Goal: Transaction & Acquisition: Purchase product/service

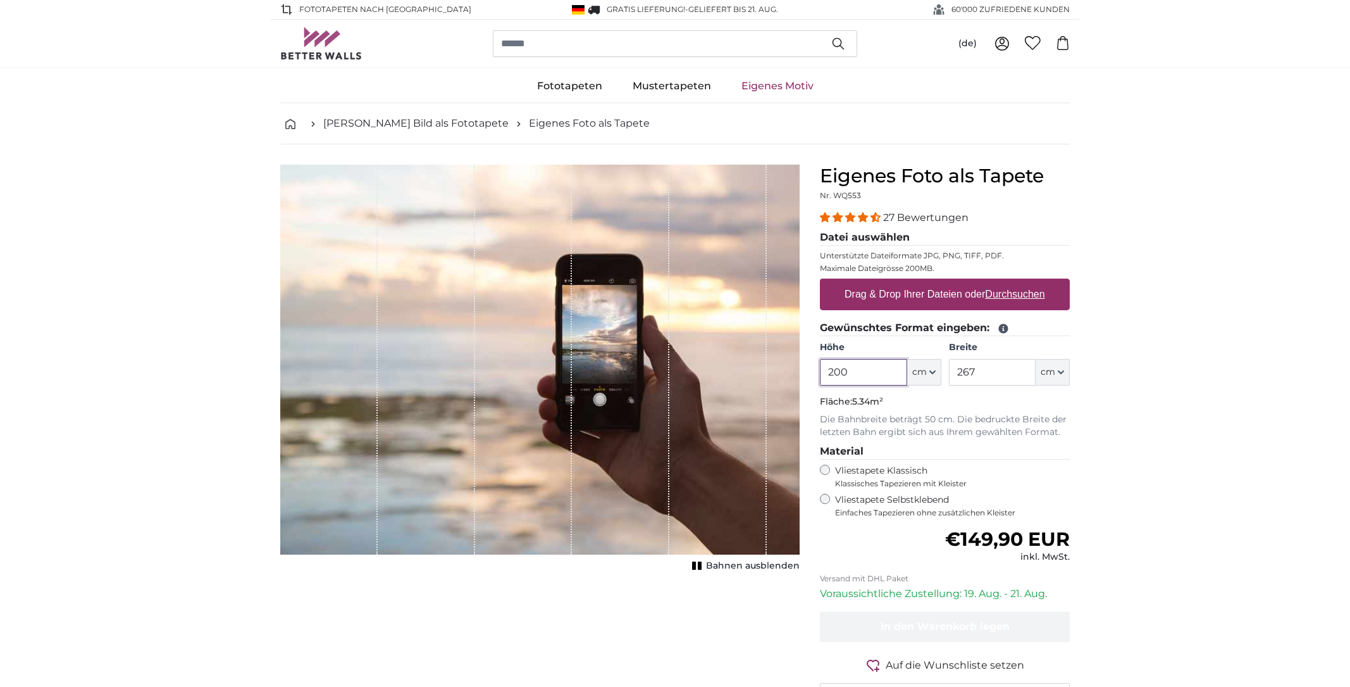
drag, startPoint x: 884, startPoint y: 373, endPoint x: 787, endPoint y: 380, distance: 97.7
click at [787, 380] on product-detail "Abbrechen Bild zuschneiden Bahnen ausblenden Eigenes Foto als Tapete Nr. WQ553 …" at bounding box center [675, 439] width 810 height 590
type input "190"
drag, startPoint x: 1004, startPoint y: 382, endPoint x: 893, endPoint y: 375, distance: 110.3
click at [893, 375] on div "Höhe 190 ft cm Centimeter (cm) Inches (inch) Feet (ft. in.) Breite 267 ft cm Ce…" at bounding box center [945, 363] width 250 height 44
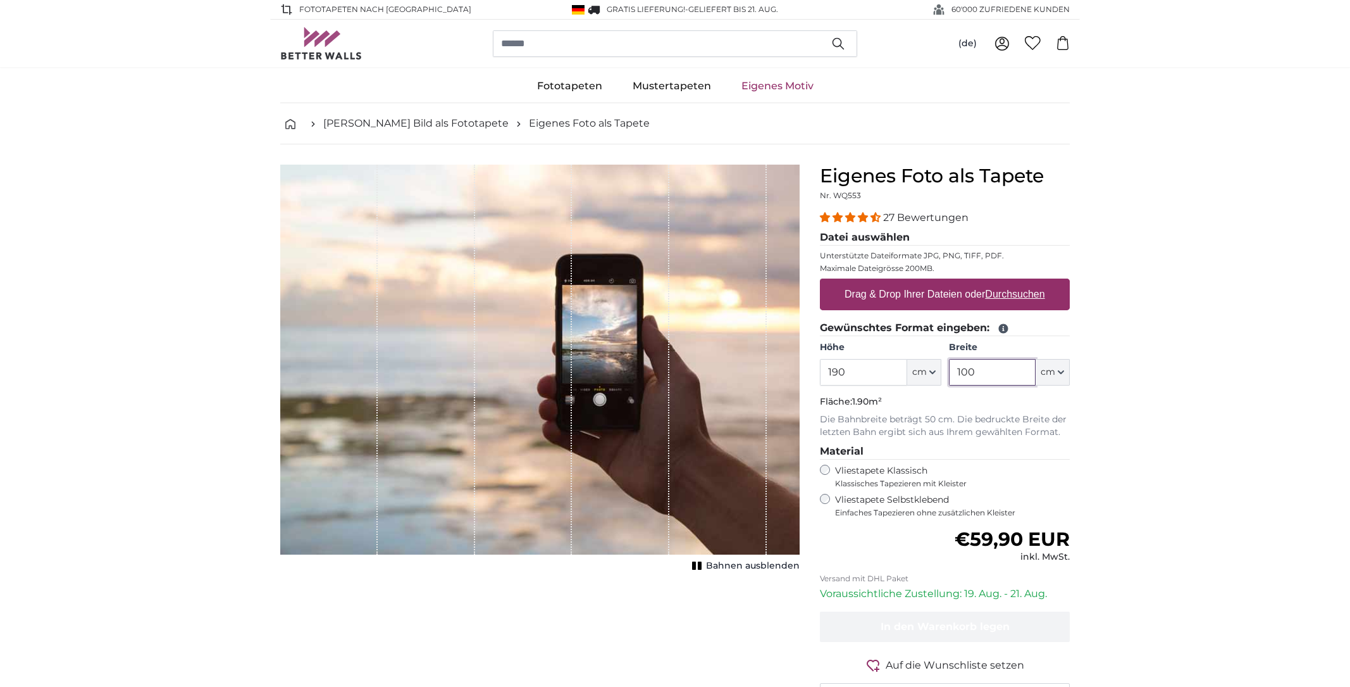
type input "100"
drag, startPoint x: 1225, startPoint y: 301, endPoint x: 1005, endPoint y: 297, distance: 220.3
click at [991, 289] on u "Durchsuchen" at bounding box center [1015, 294] width 59 height 11
click at [991, 282] on input "Drag & Drop Ihrer Dateien oder Durchsuchen" at bounding box center [945, 280] width 250 height 4
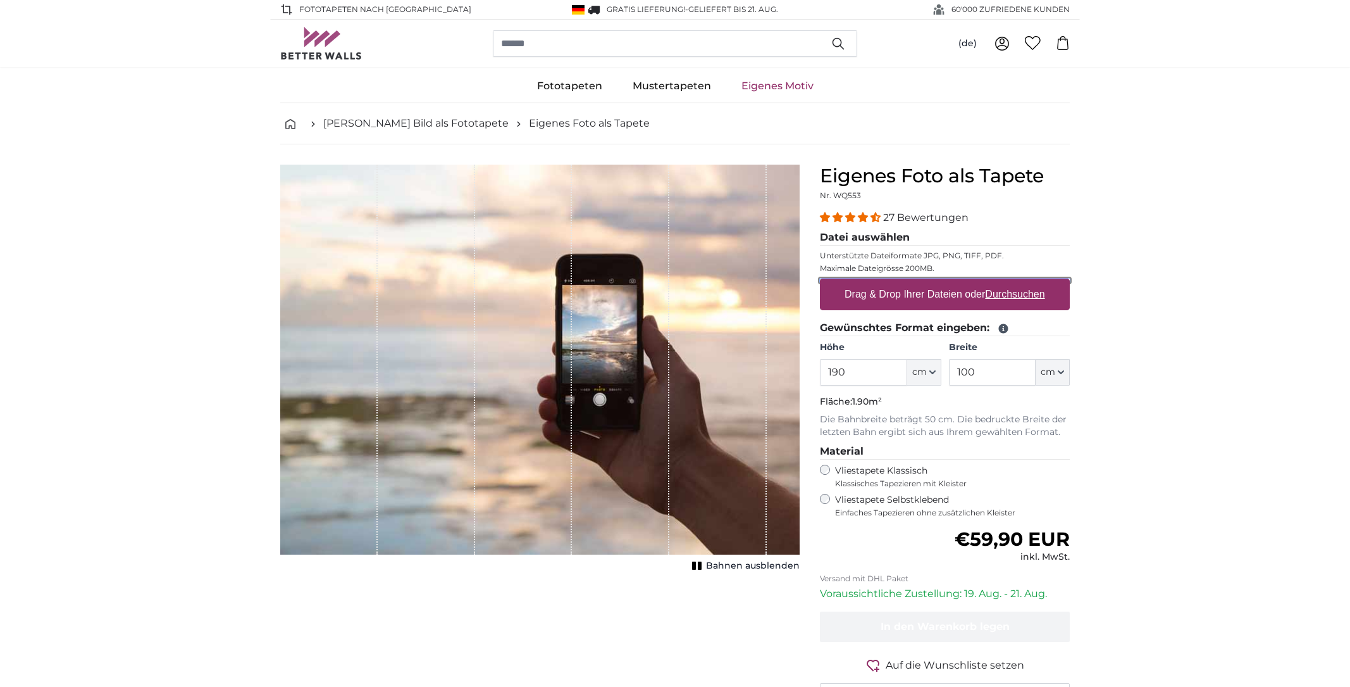
type input "**********"
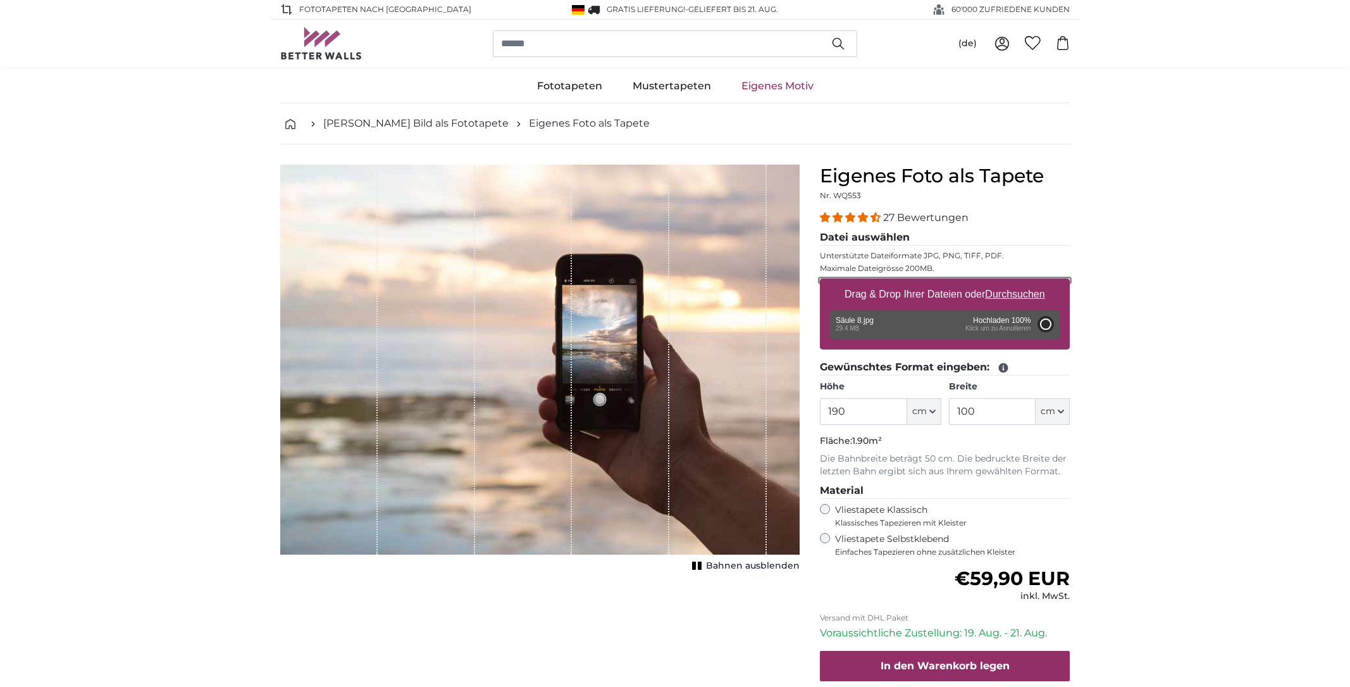
type input "200"
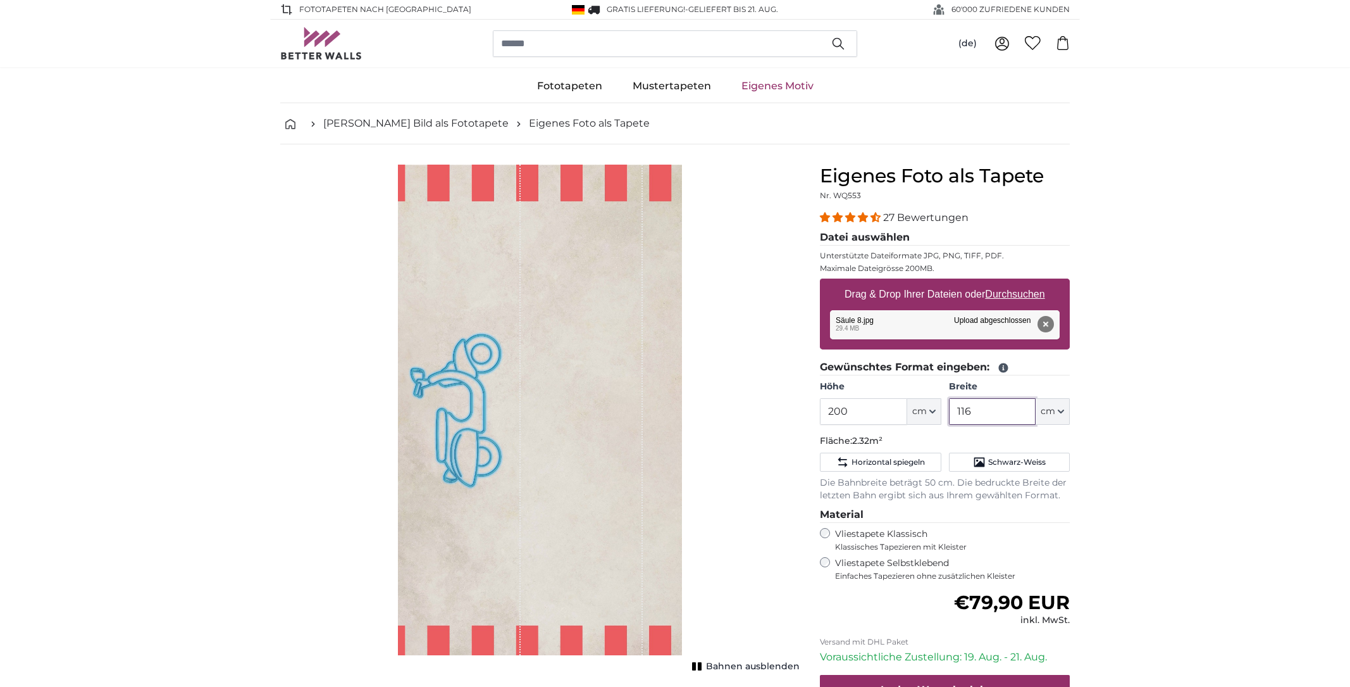
click at [999, 406] on input "116" at bounding box center [992, 411] width 87 height 27
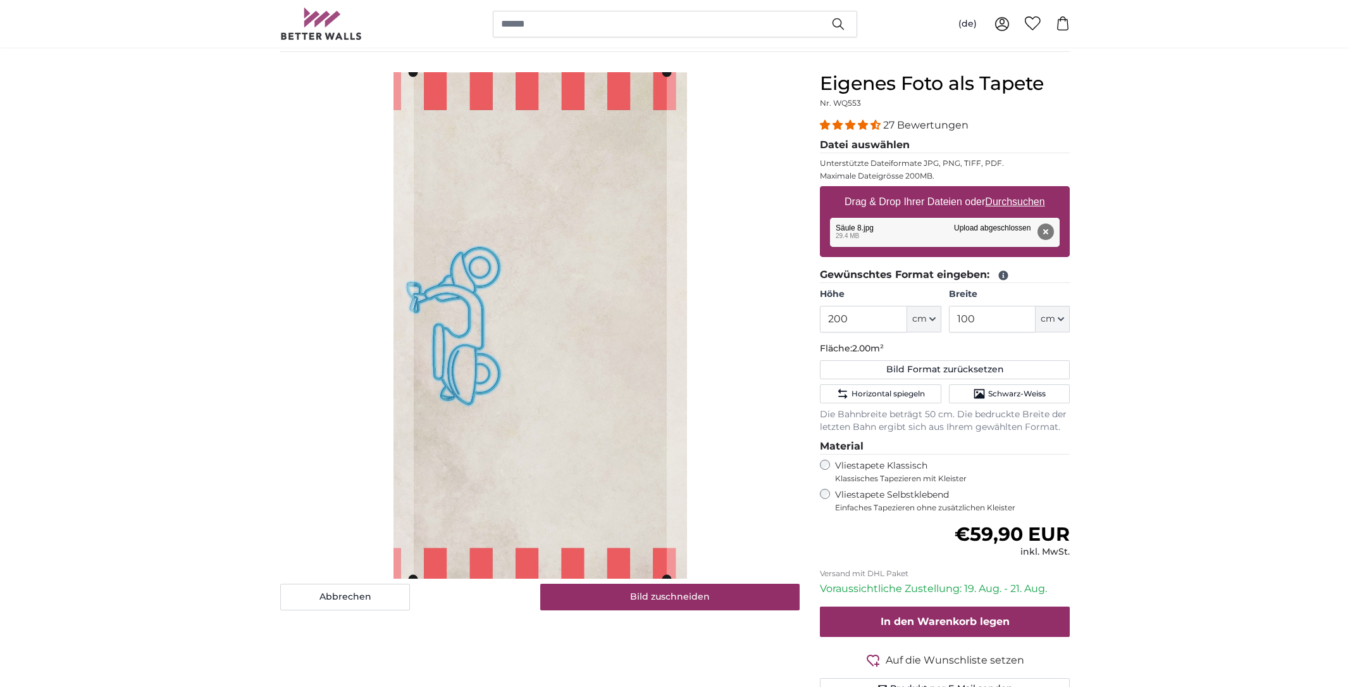
scroll to position [63, 0]
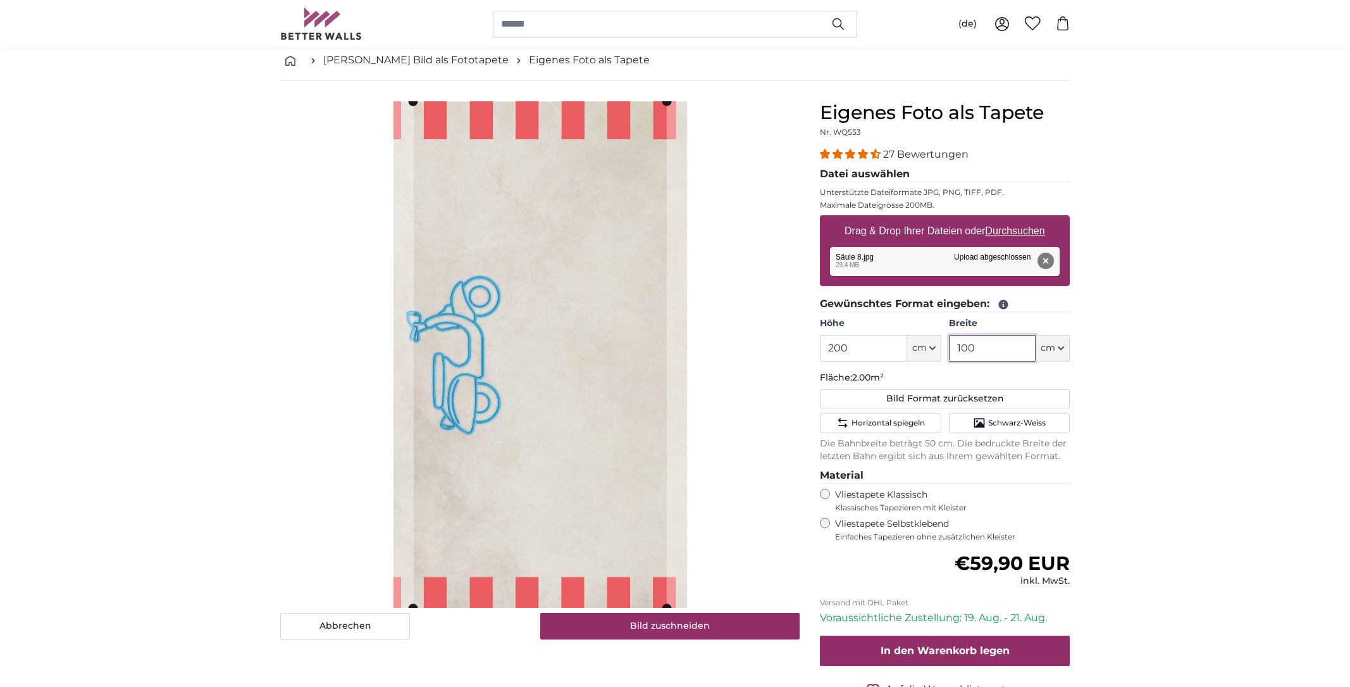
click at [1002, 354] on input "100" at bounding box center [992, 348] width 87 height 27
type input "105"
click at [382, 628] on button "Abbrechen" at bounding box center [345, 626] width 130 height 27
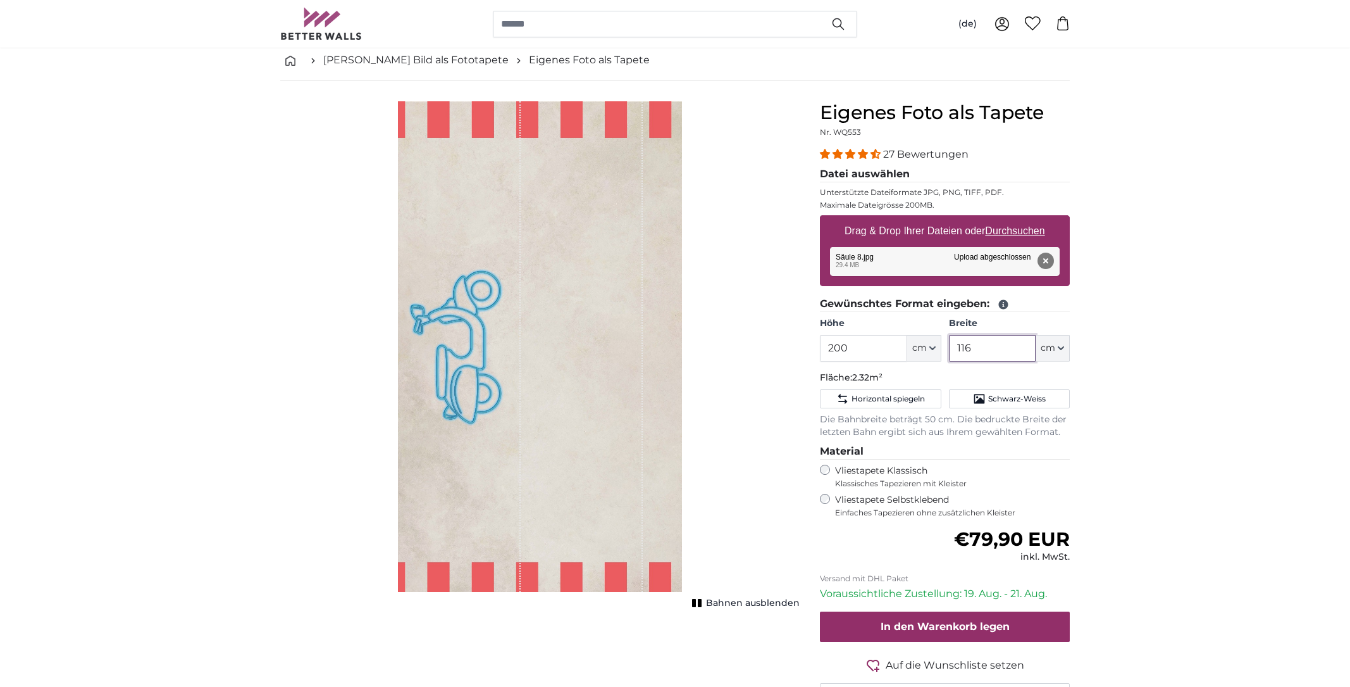
click at [1028, 340] on input "116" at bounding box center [992, 348] width 87 height 27
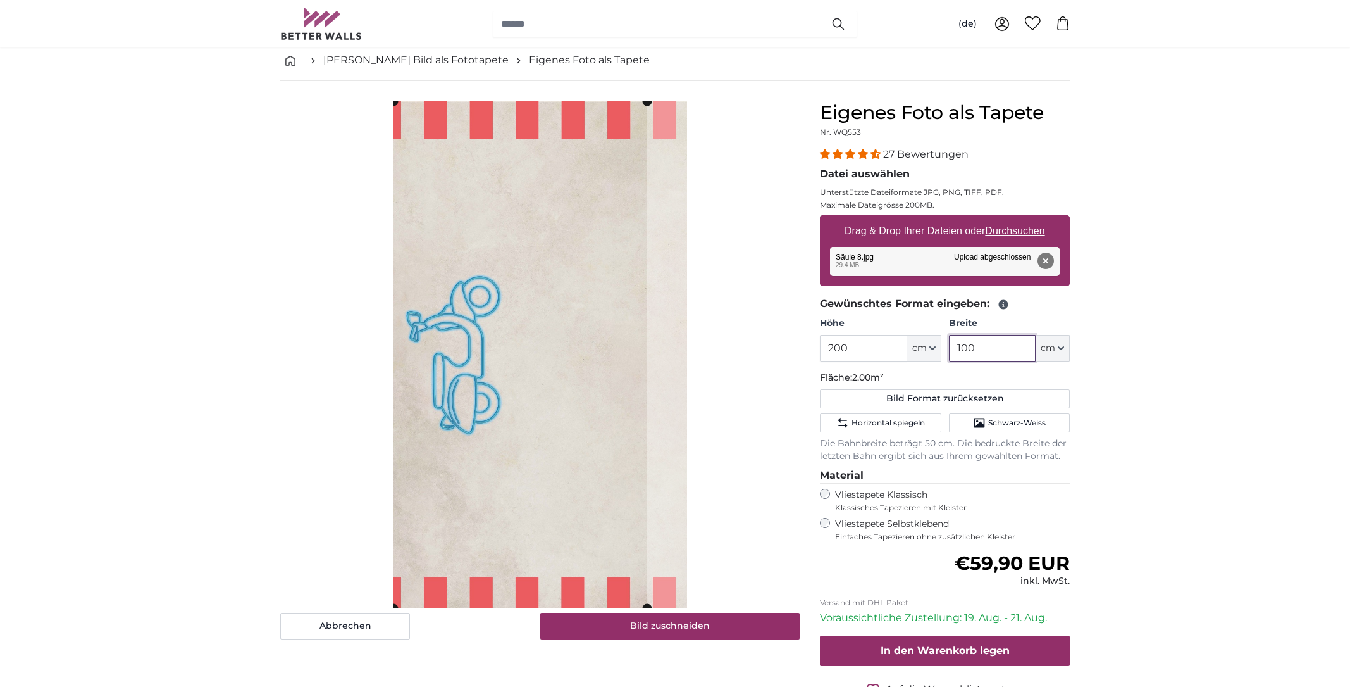
click at [440, 387] on cropper-handle at bounding box center [520, 354] width 253 height 506
type input "100"
click at [644, 624] on button "Bild zuschneiden" at bounding box center [670, 626] width 260 height 27
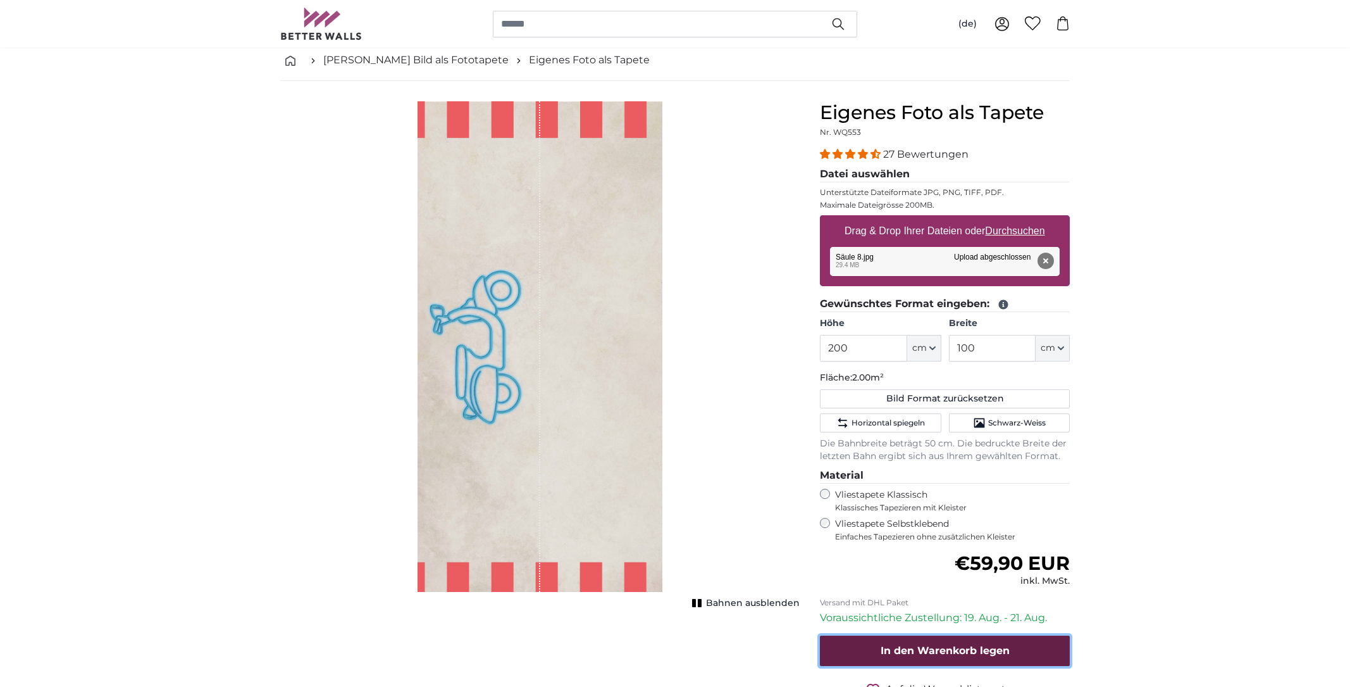
click at [929, 639] on button "In den Warenkorb legen" at bounding box center [945, 650] width 250 height 30
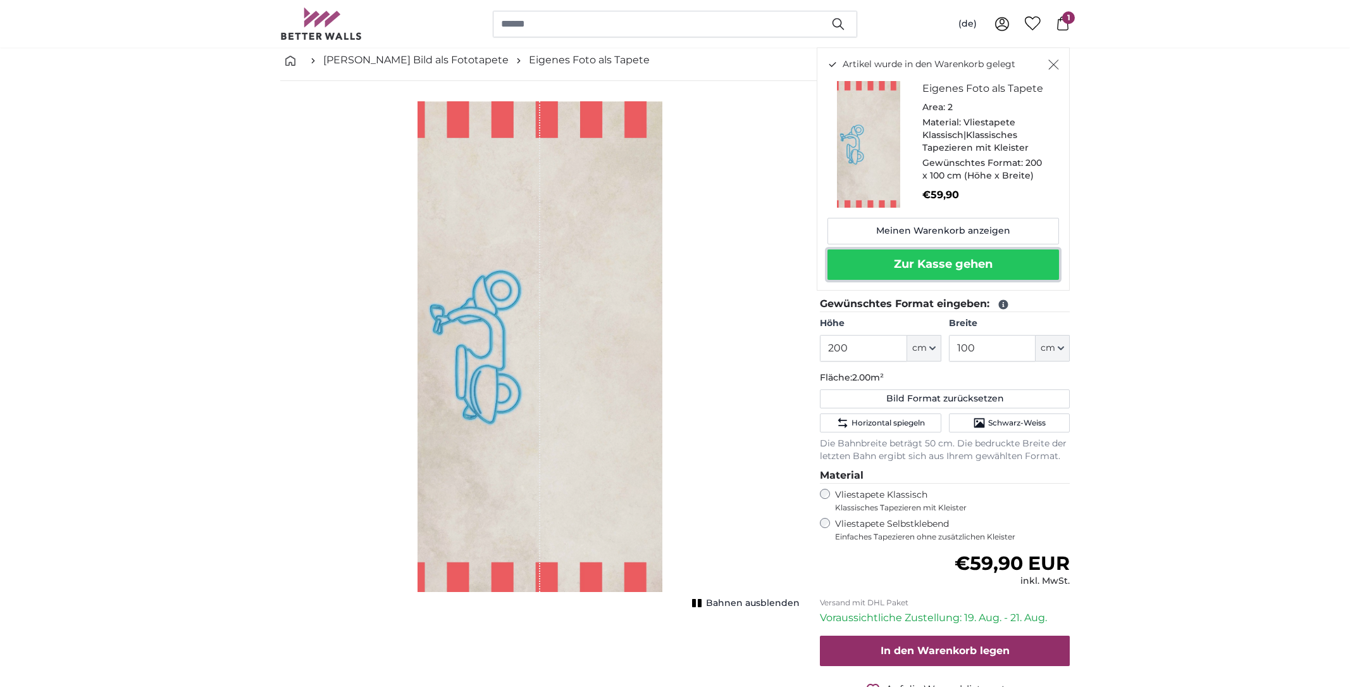
click at [938, 267] on button "Zur Kasse gehen" at bounding box center [944, 264] width 232 height 30
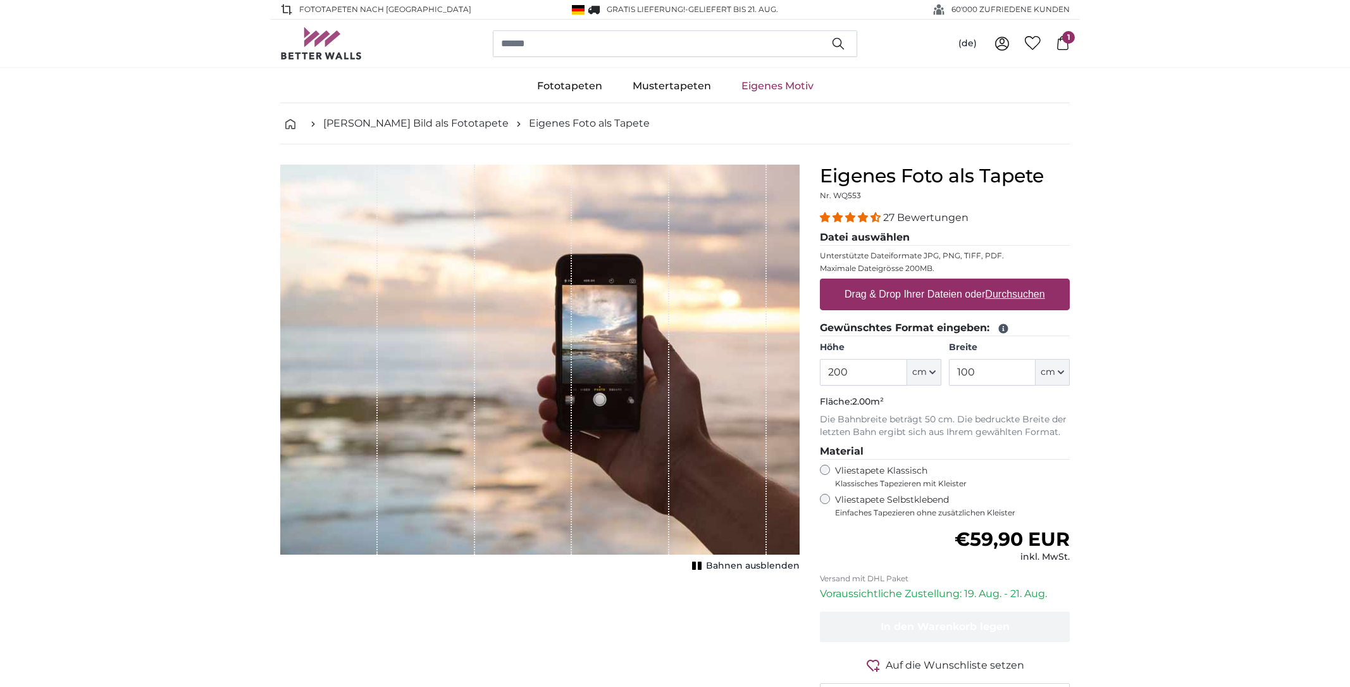
drag, startPoint x: 860, startPoint y: 371, endPoint x: 781, endPoint y: 364, distance: 78.8
click at [781, 365] on product-detail "Abbrechen Bild zuschneiden Bahnen ausblenden Eigenes Foto als Tapete Nr. WQ553 …" at bounding box center [675, 439] width 810 height 590
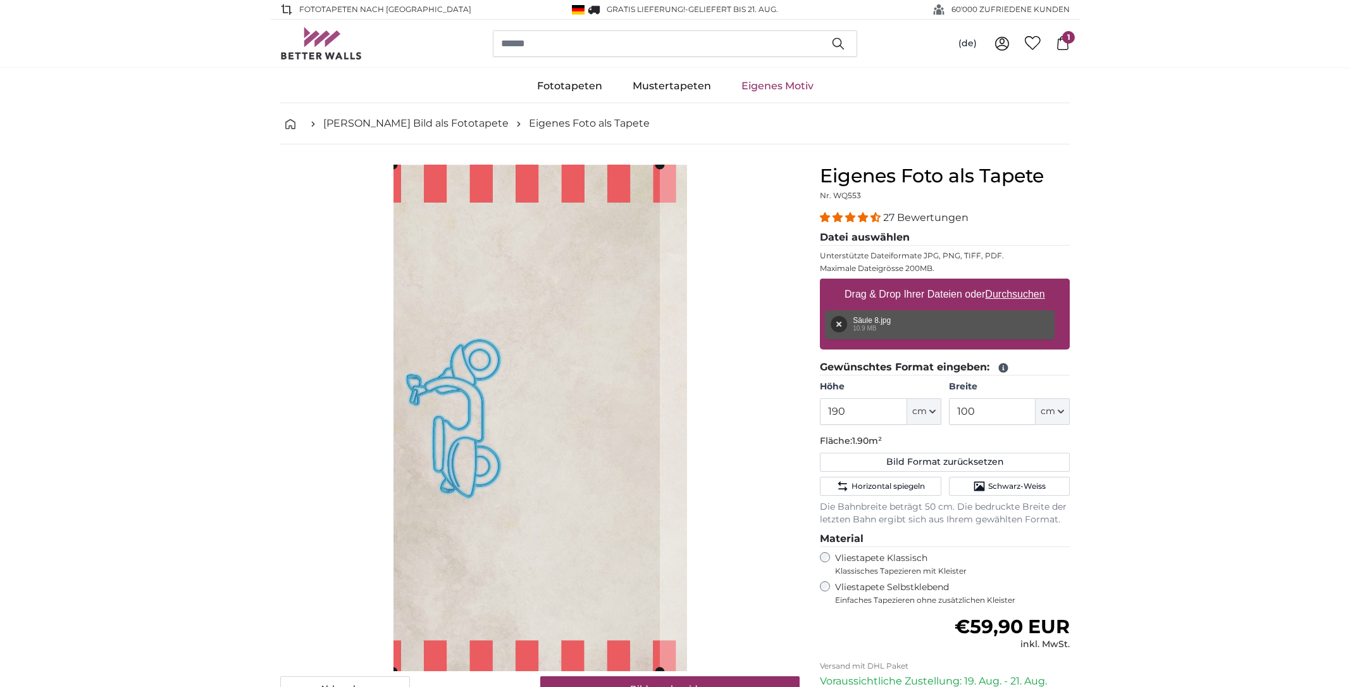
type input "190"
click at [1015, 293] on u "Durchsuchen" at bounding box center [1015, 294] width 59 height 11
click at [1015, 282] on input "Drag & Drop Ihrer Dateien oder Durchsuchen" at bounding box center [945, 280] width 250 height 4
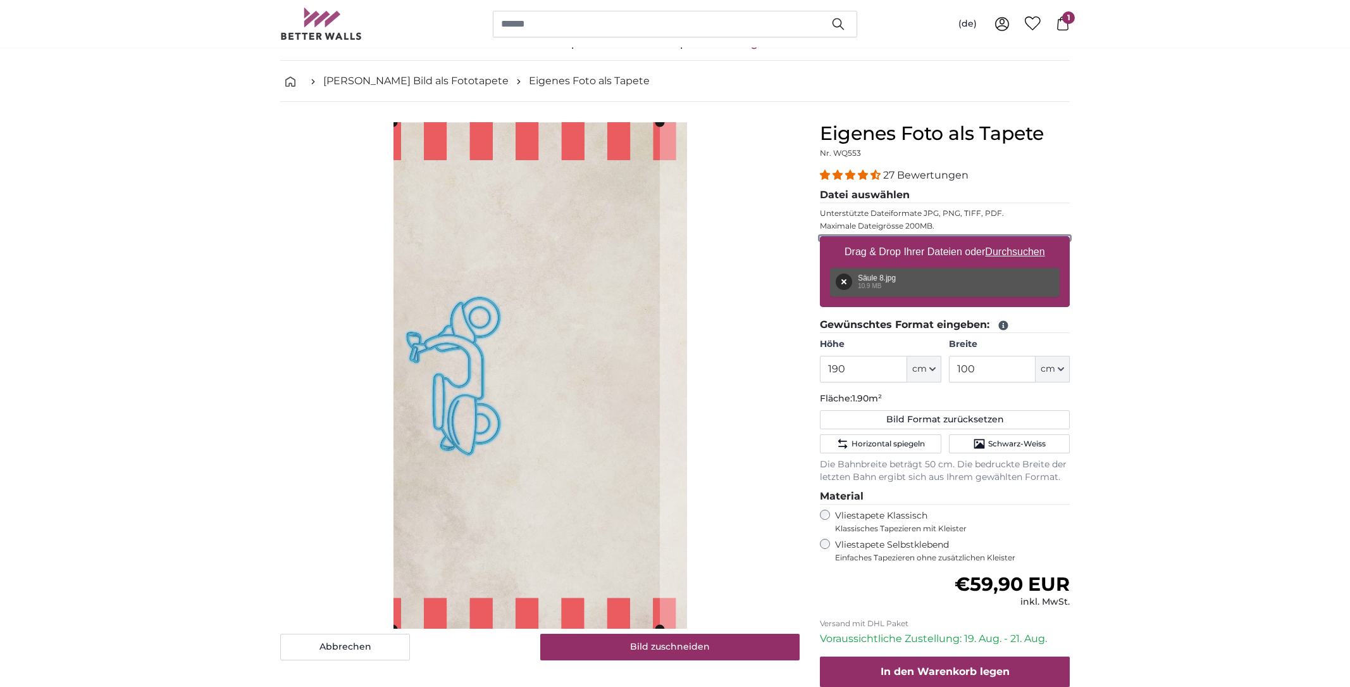
scroll to position [127, 0]
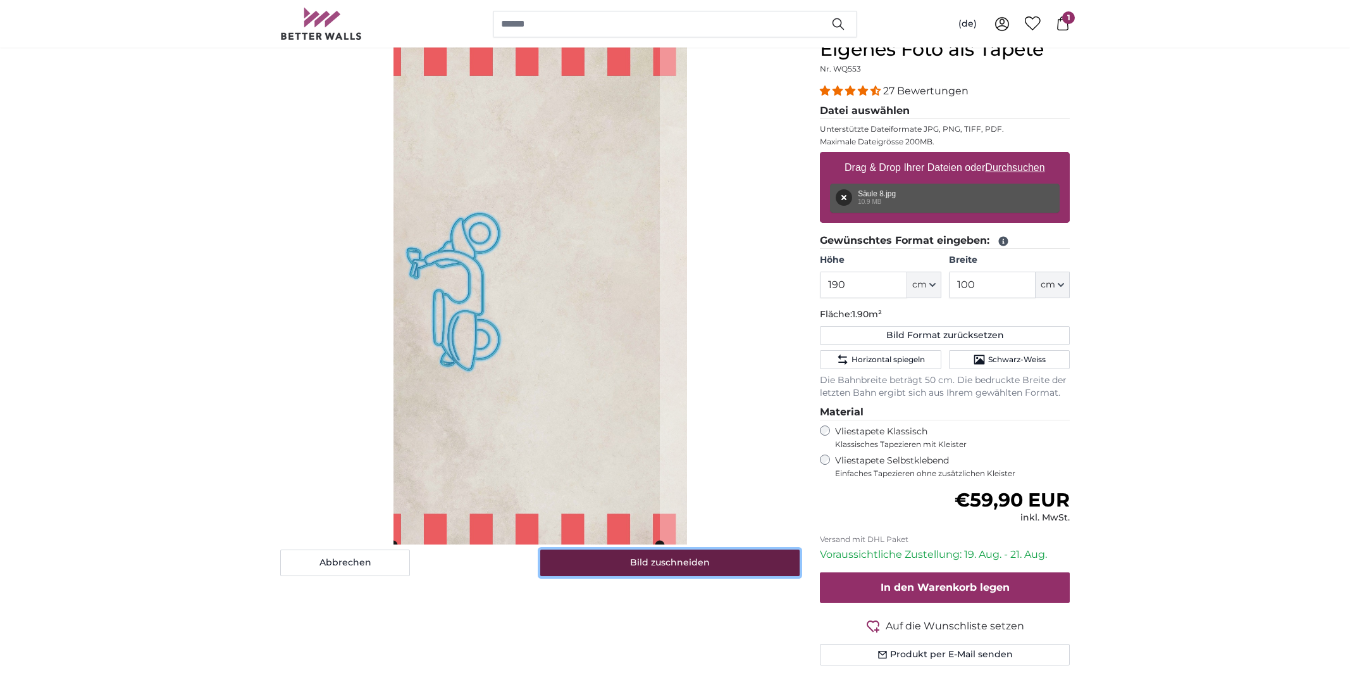
click at [614, 564] on button "Bild zuschneiden" at bounding box center [670, 562] width 260 height 27
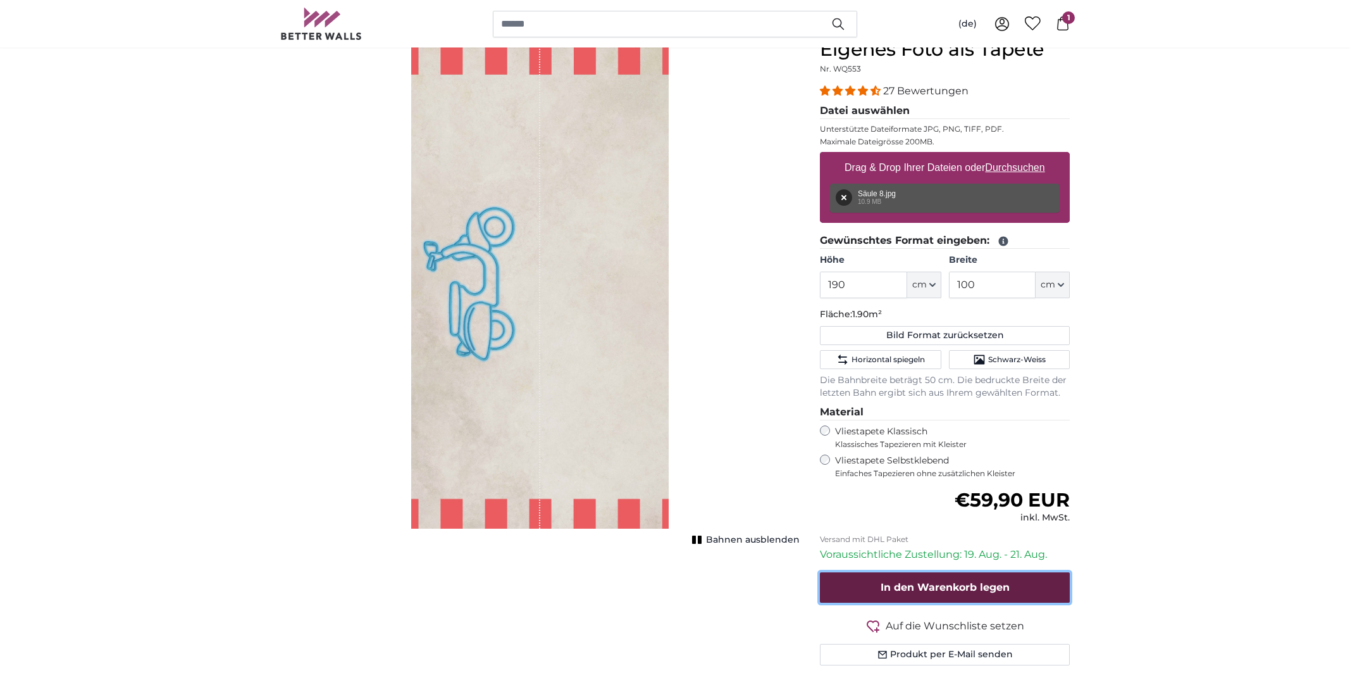
click at [943, 594] on button "In den Warenkorb legen" at bounding box center [945, 587] width 250 height 30
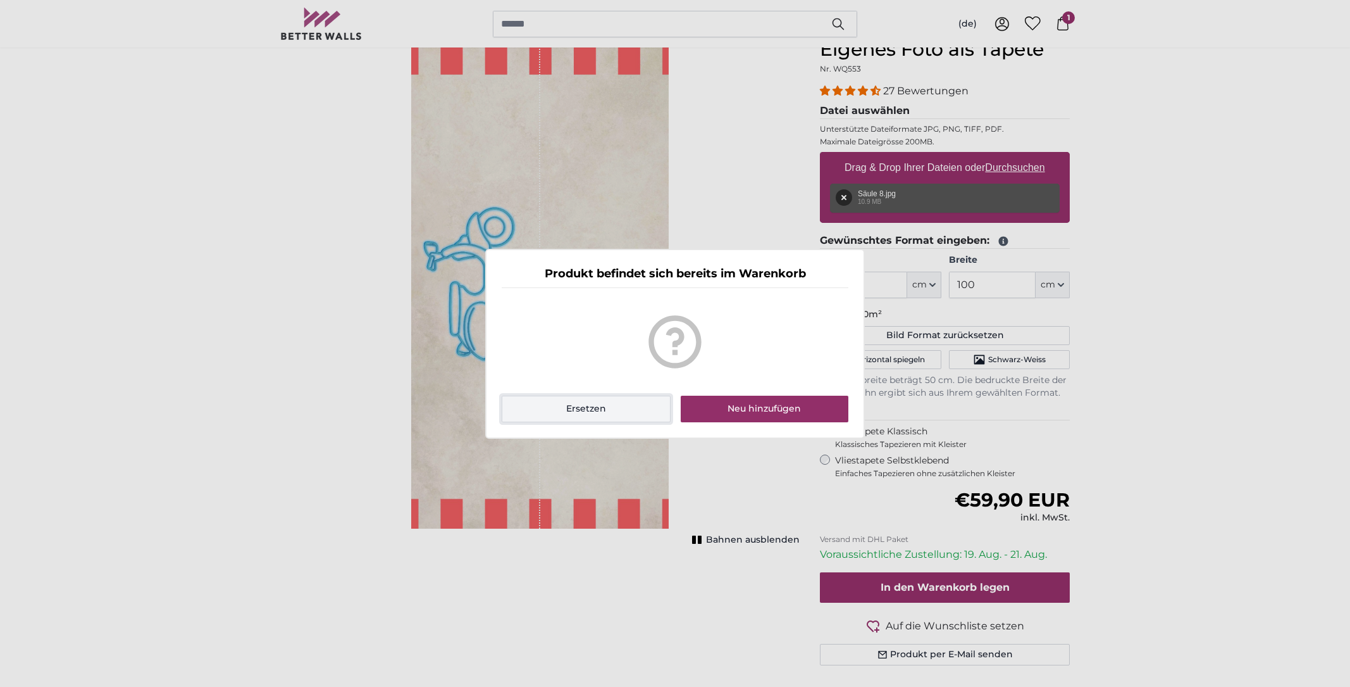
click at [604, 417] on button "Ersetzen" at bounding box center [586, 408] width 169 height 27
